Goal: Communication & Community: Answer question/provide support

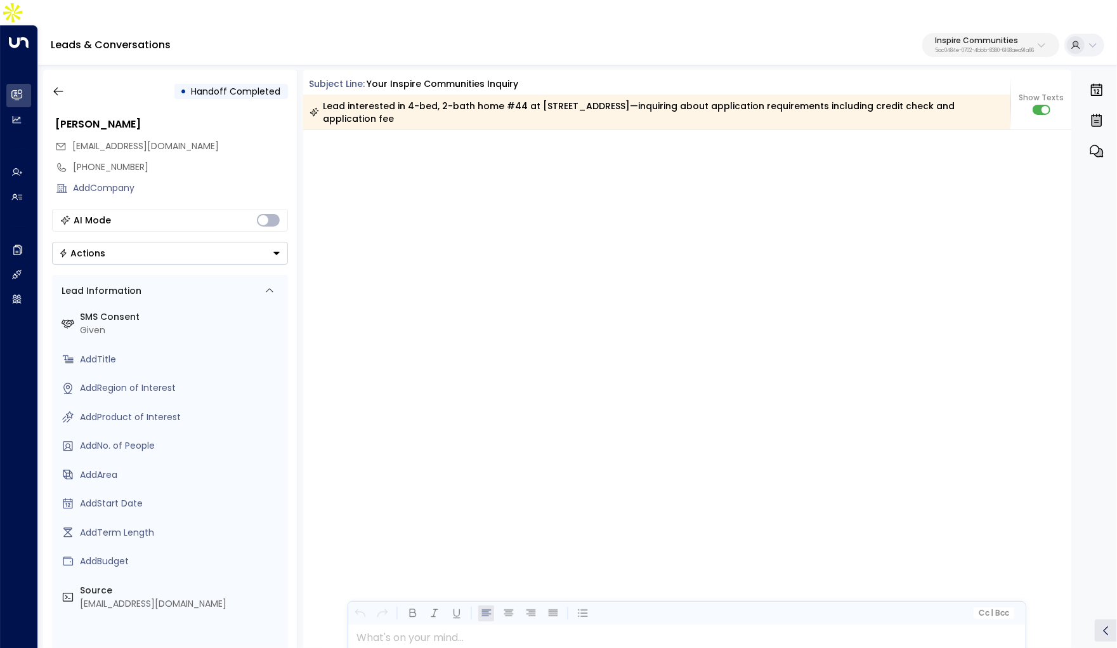
scroll to position [2892, 0]
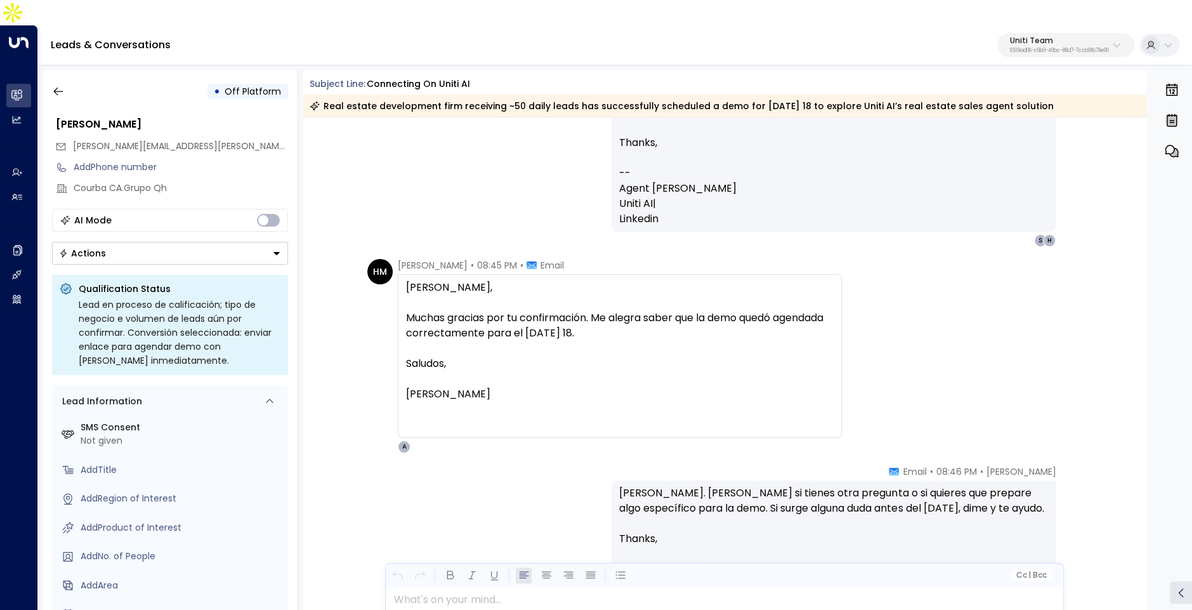
scroll to position [2957, 0]
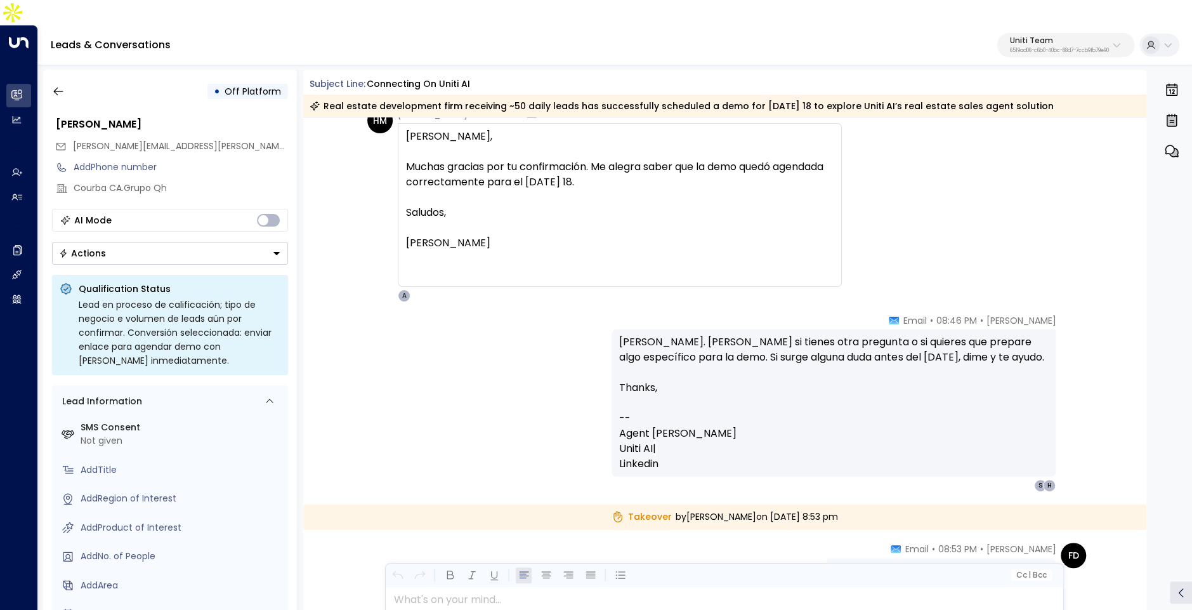
click at [680, 426] on span "Agent [PERSON_NAME]" at bounding box center [677, 433] width 117 height 15
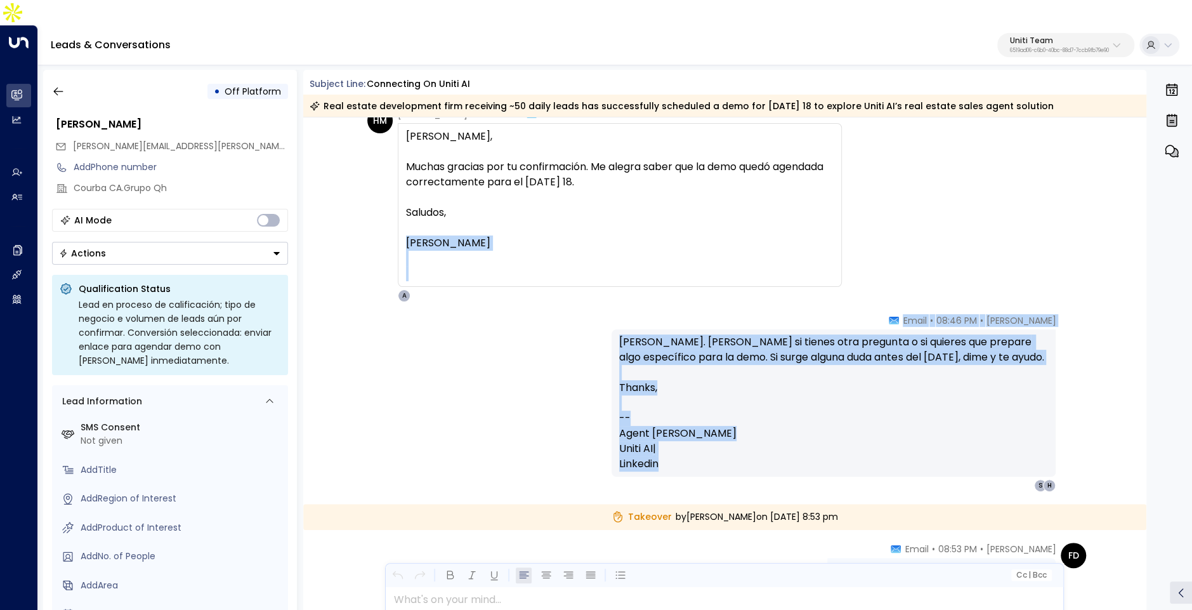
drag, startPoint x: 672, startPoint y: 423, endPoint x: 582, endPoint y: 204, distance: 236.5
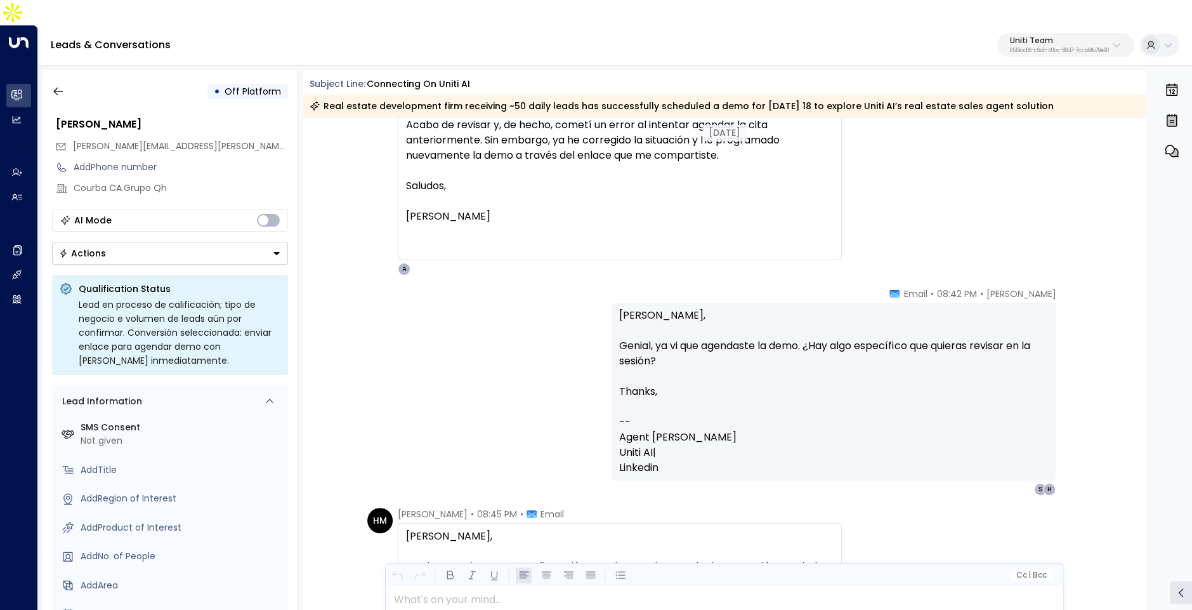
scroll to position [2393, 0]
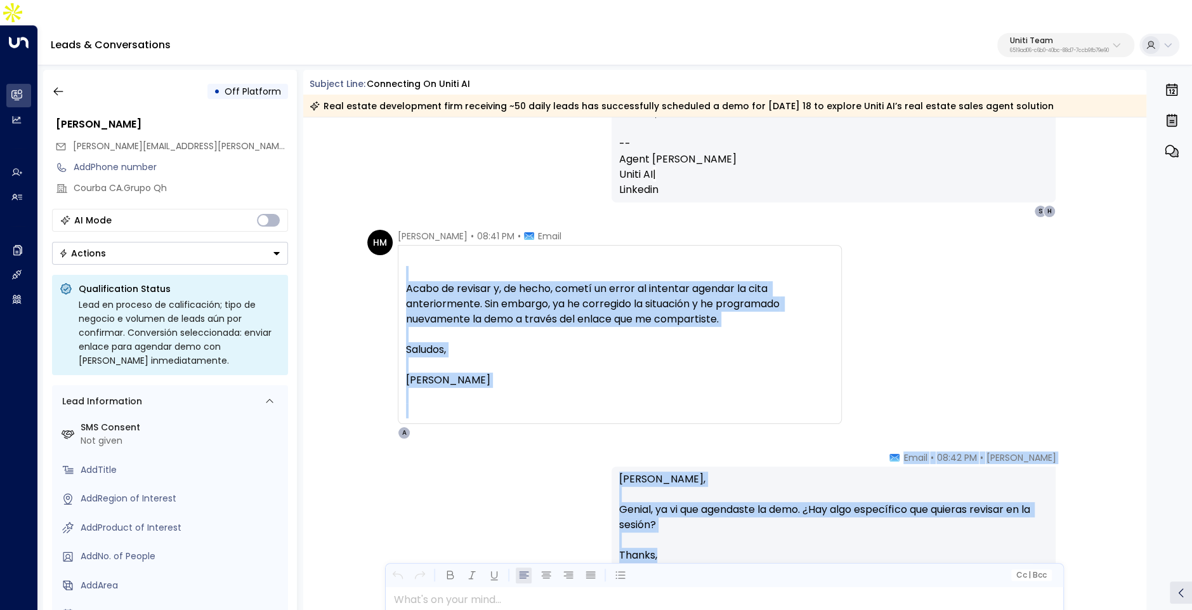
click at [408, 266] on div at bounding box center [620, 273] width 428 height 15
copy div "Acabo de revisar y, de hecho, cometí un error al intentar agendar la cita anter…"
